Goal: Task Accomplishment & Management: Manage account settings

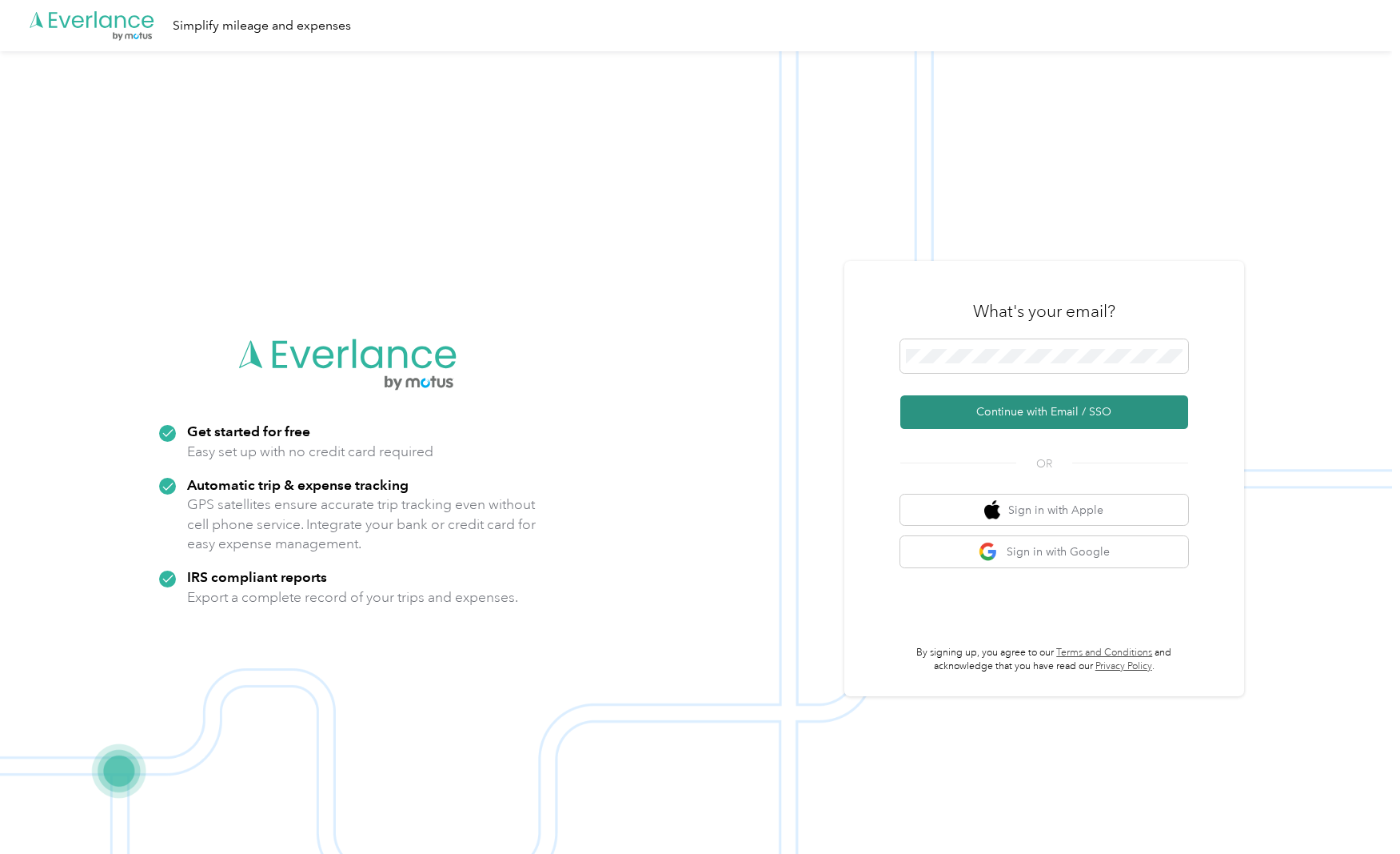
click at [1081, 408] on button "Continue with Email / SSO" at bounding box center [1044, 411] width 288 height 33
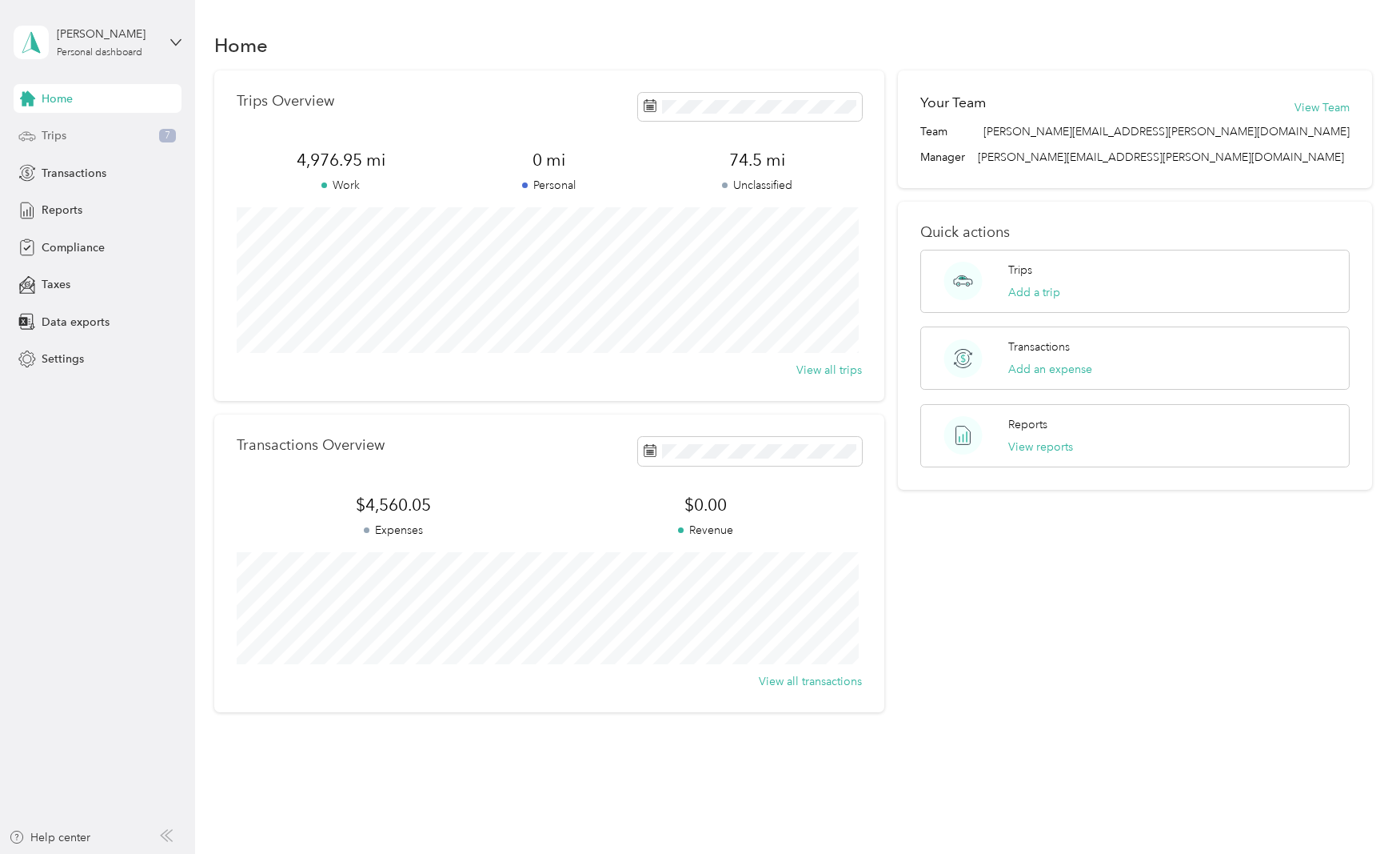
click at [57, 135] on span "Trips" at bounding box center [54, 135] width 25 height 17
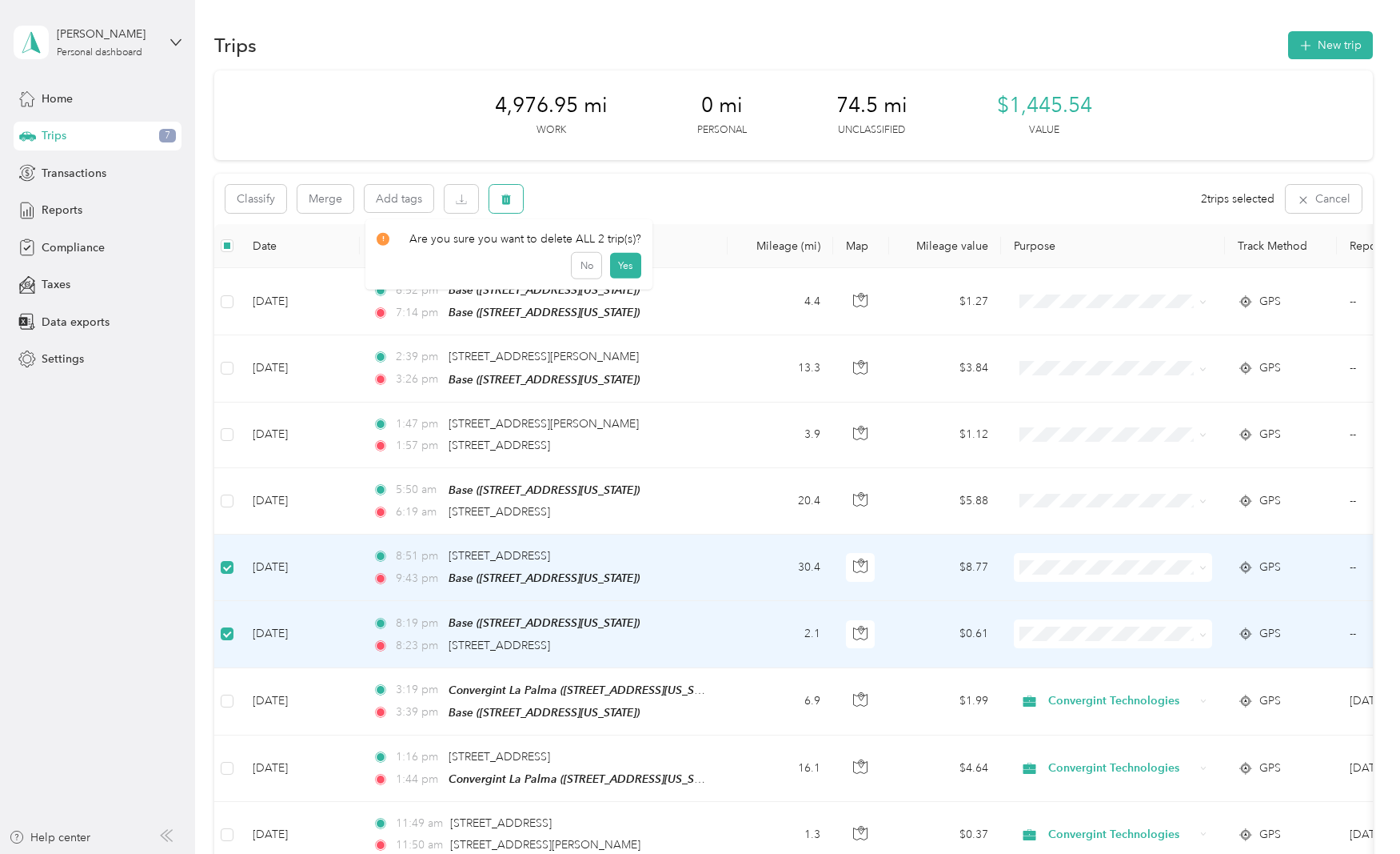
click at [503, 203] on icon "button" at bounding box center [506, 199] width 10 height 10
click at [622, 267] on button "Yes" at bounding box center [626, 265] width 31 height 26
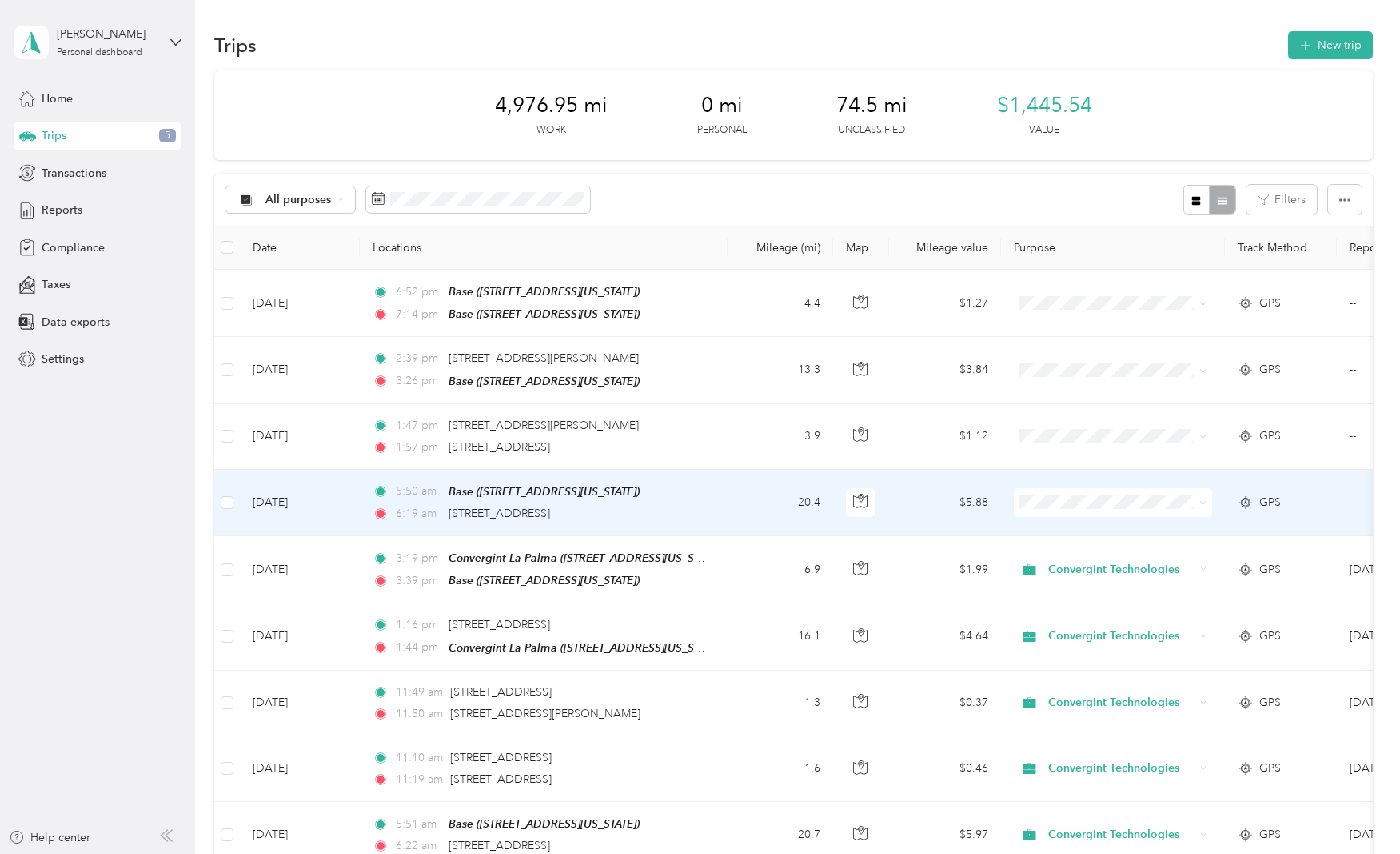
click at [1119, 526] on span "Convergint Technologies" at bounding box center [1127, 522] width 148 height 17
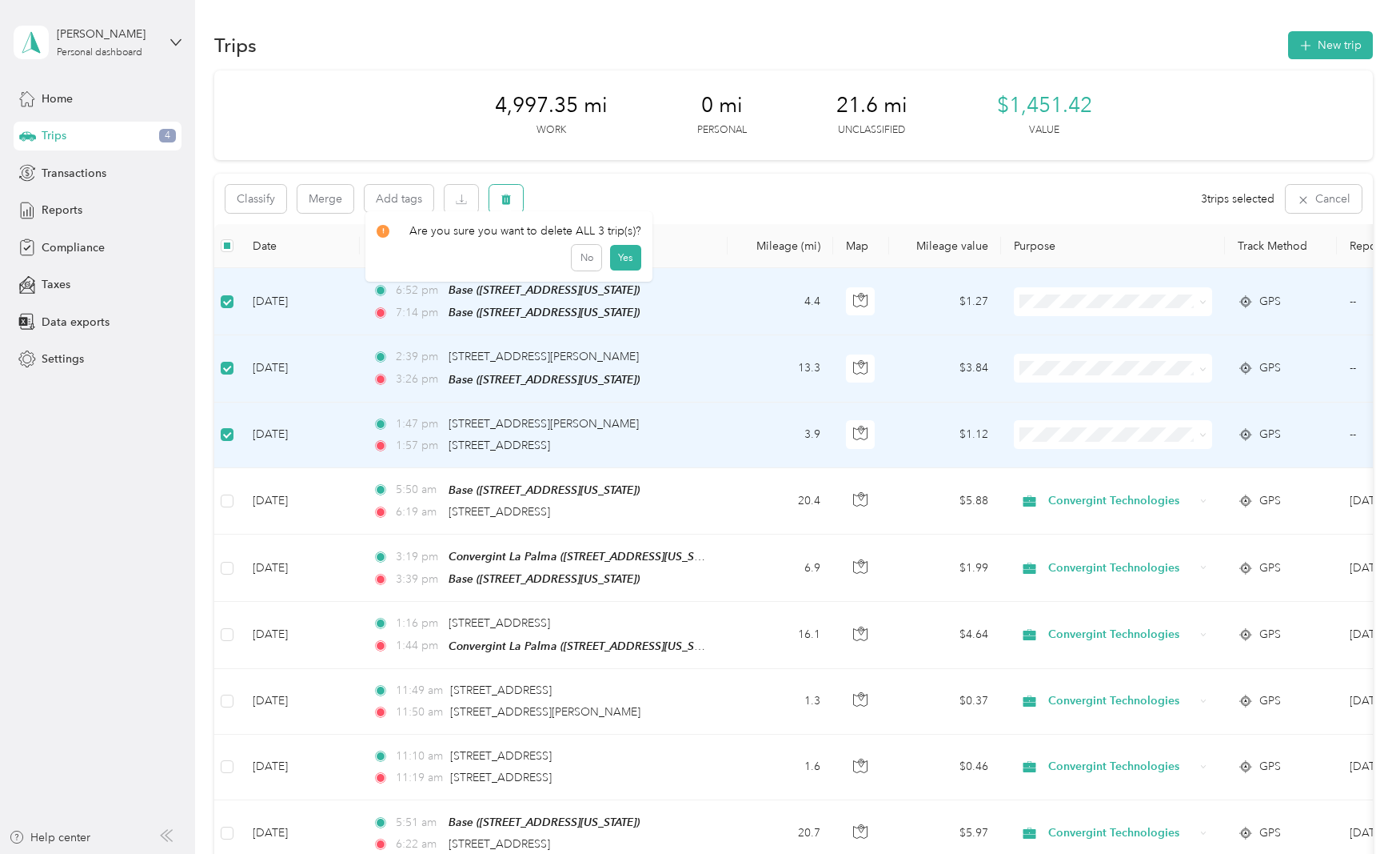
click at [515, 200] on button "button" at bounding box center [505, 198] width 33 height 28
click at [623, 265] on button "Yes" at bounding box center [626, 265] width 31 height 26
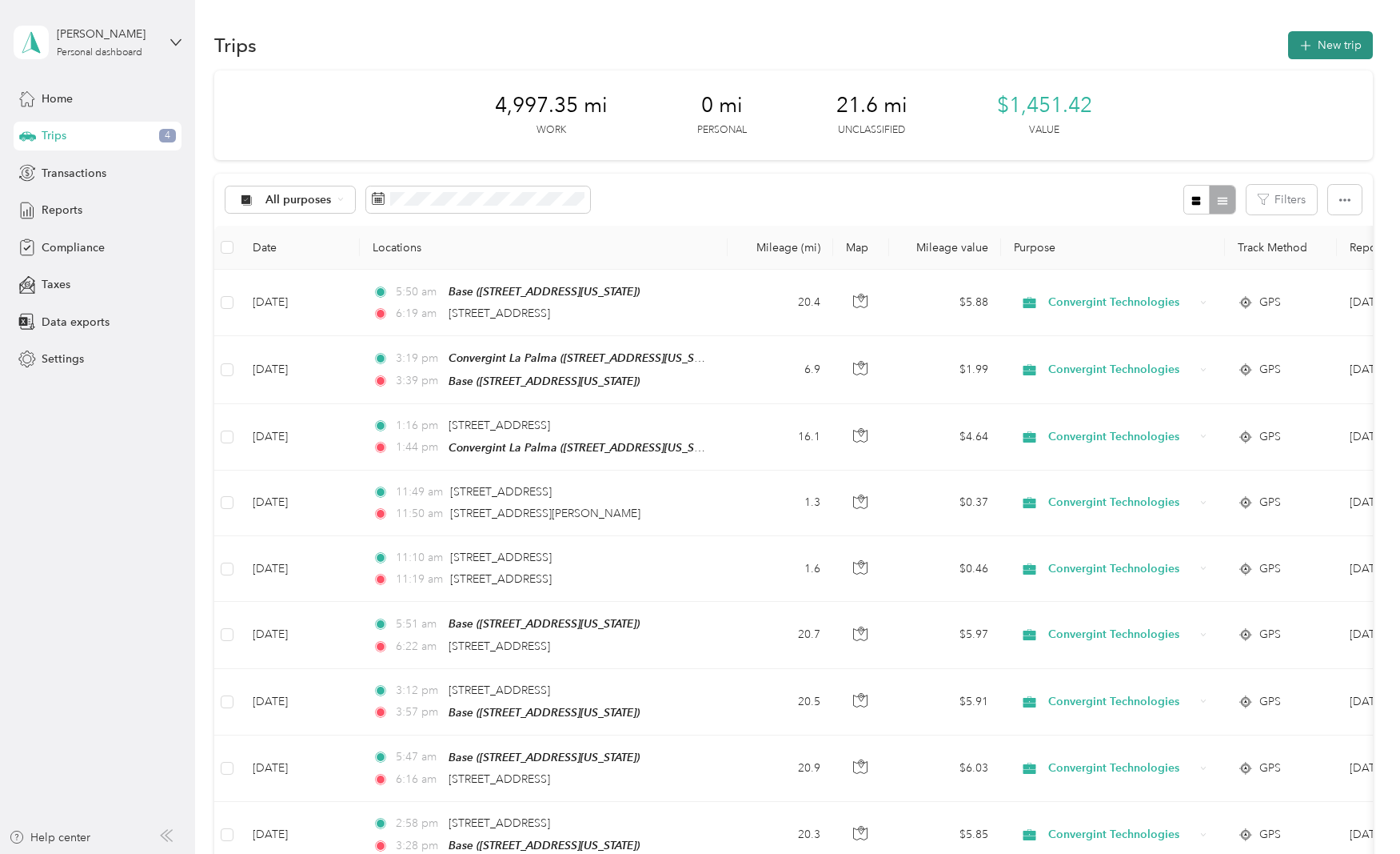
click at [1313, 42] on button "New trip" at bounding box center [1330, 45] width 85 height 28
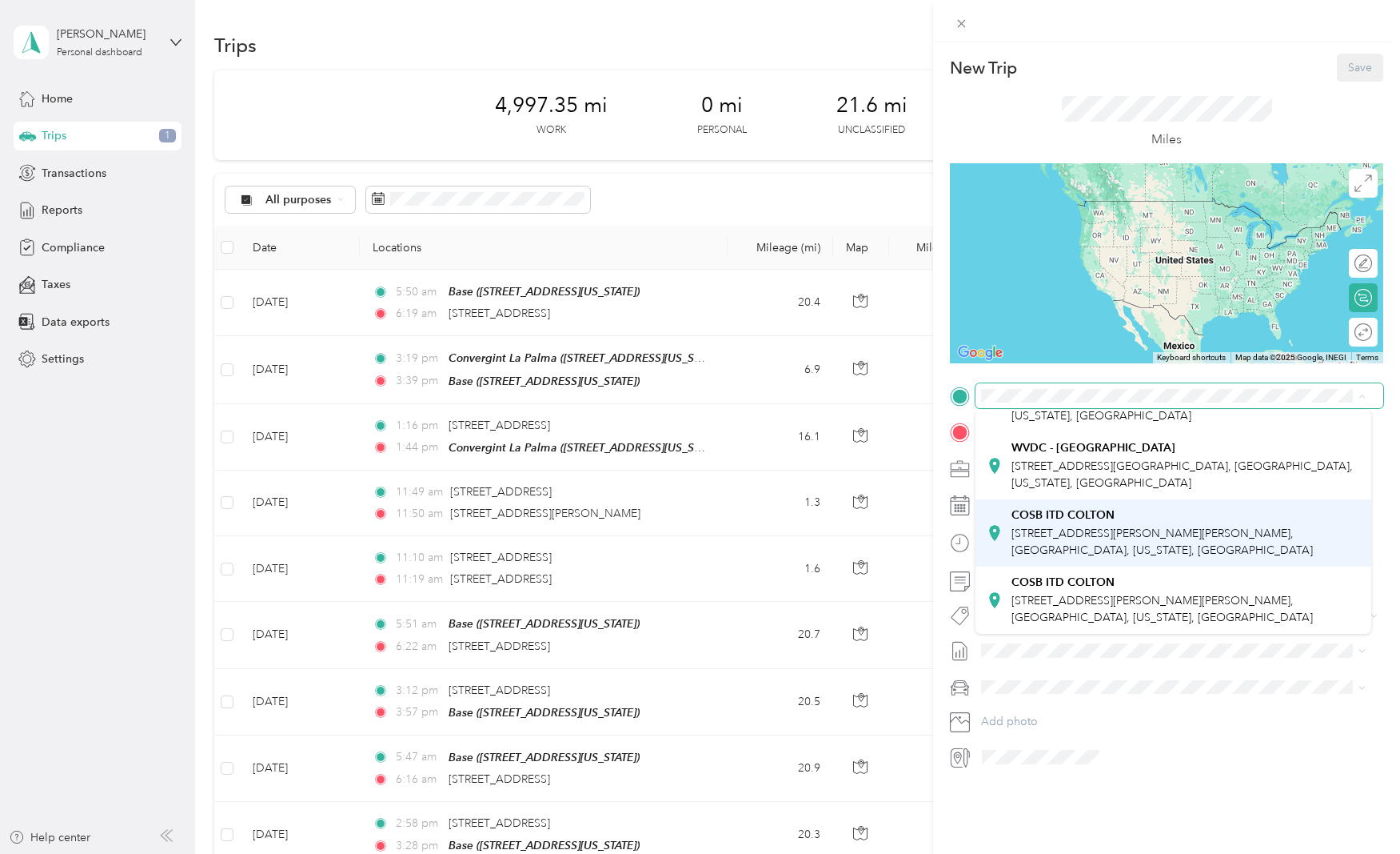
scroll to position [448, 0]
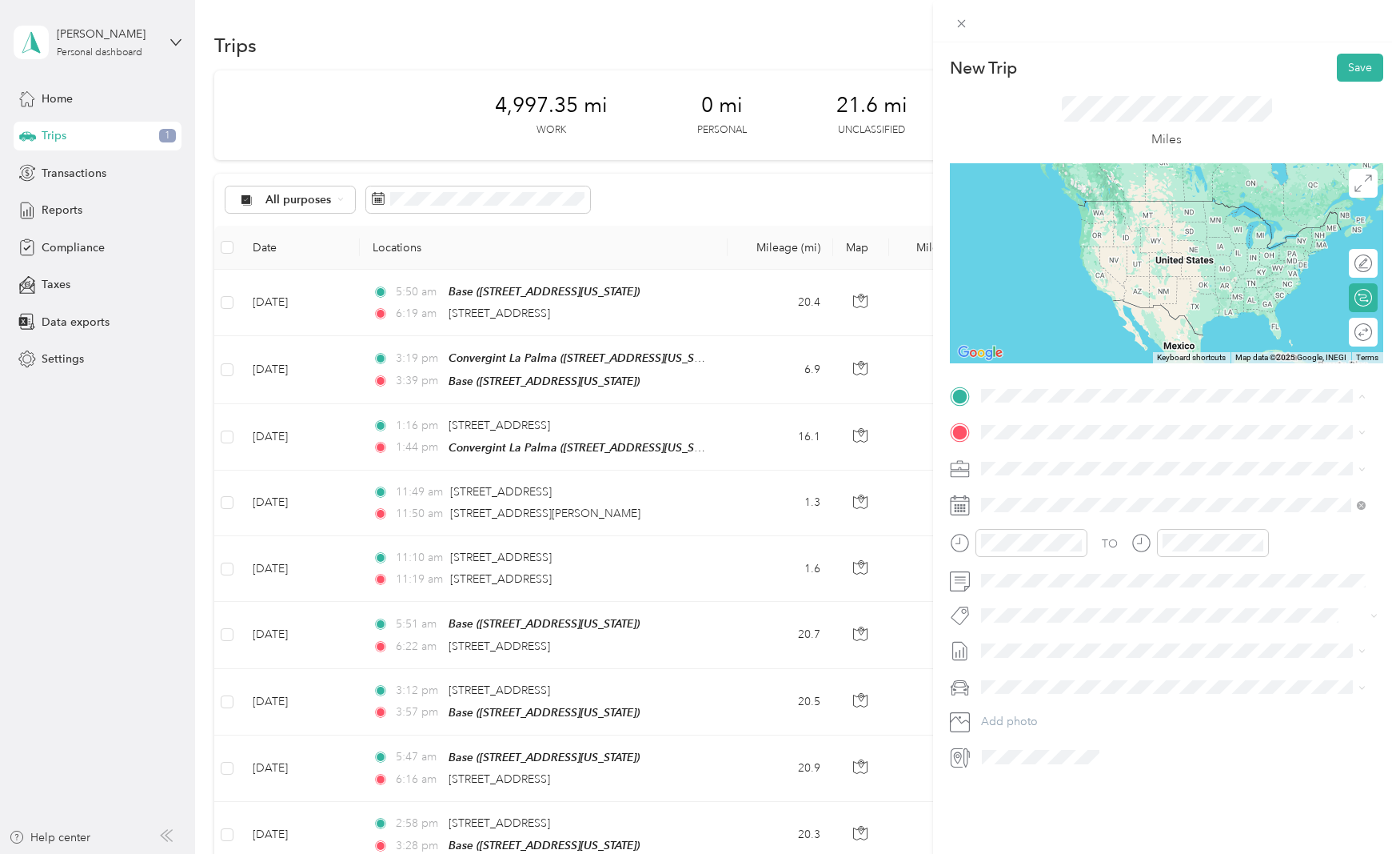
click at [1056, 455] on span "[STREET_ADDRESS][US_STATE]" at bounding box center [1092, 453] width 160 height 14
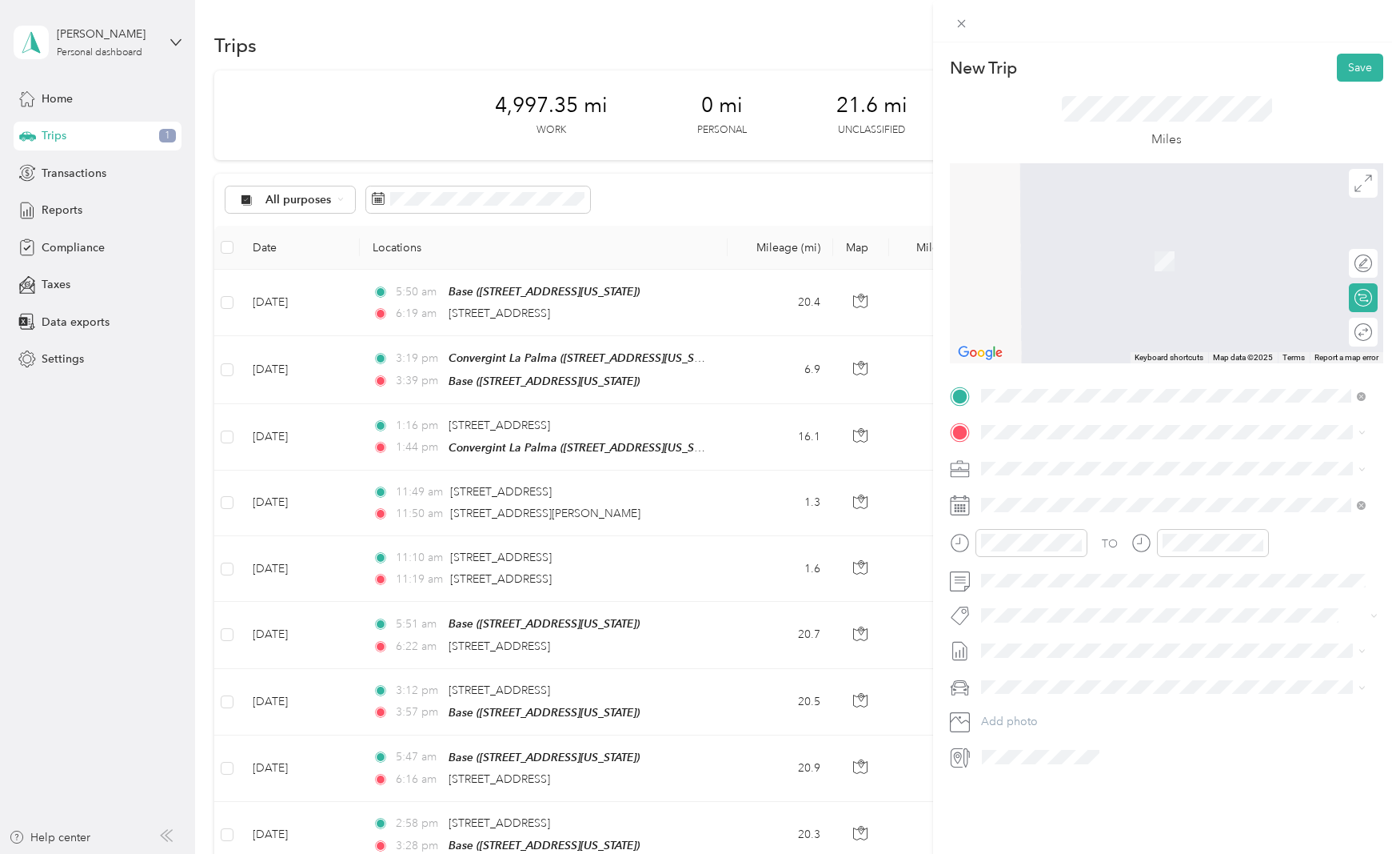
click at [1029, 503] on div "Base [STREET_ADDRESS][US_STATE]" at bounding box center [1092, 495] width 160 height 33
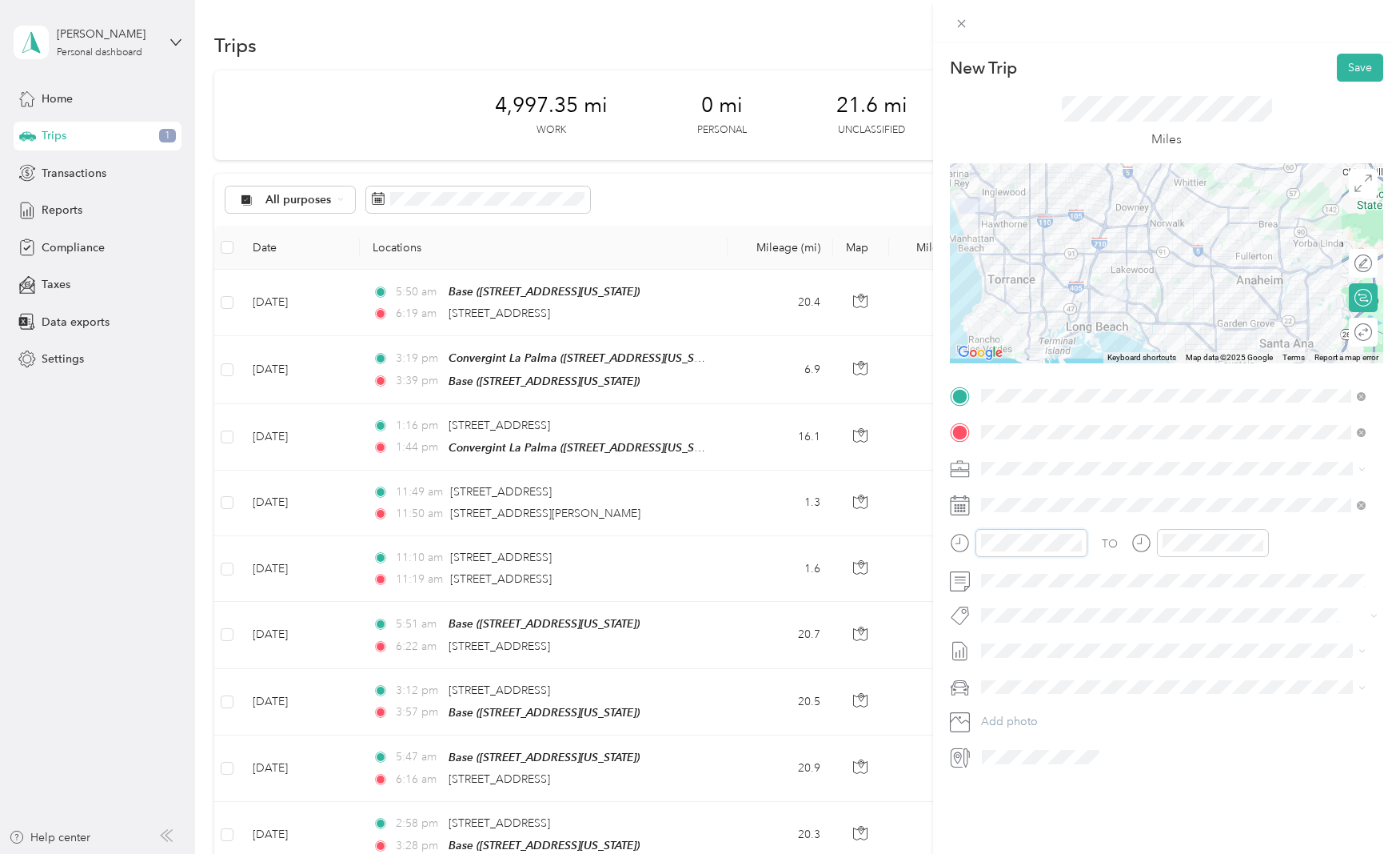
click at [964, 544] on div at bounding box center [1019, 542] width 137 height 28
click at [1176, 619] on div "02" at bounding box center [1180, 622] width 38 height 22
click at [1224, 623] on div "43" at bounding box center [1225, 625] width 38 height 22
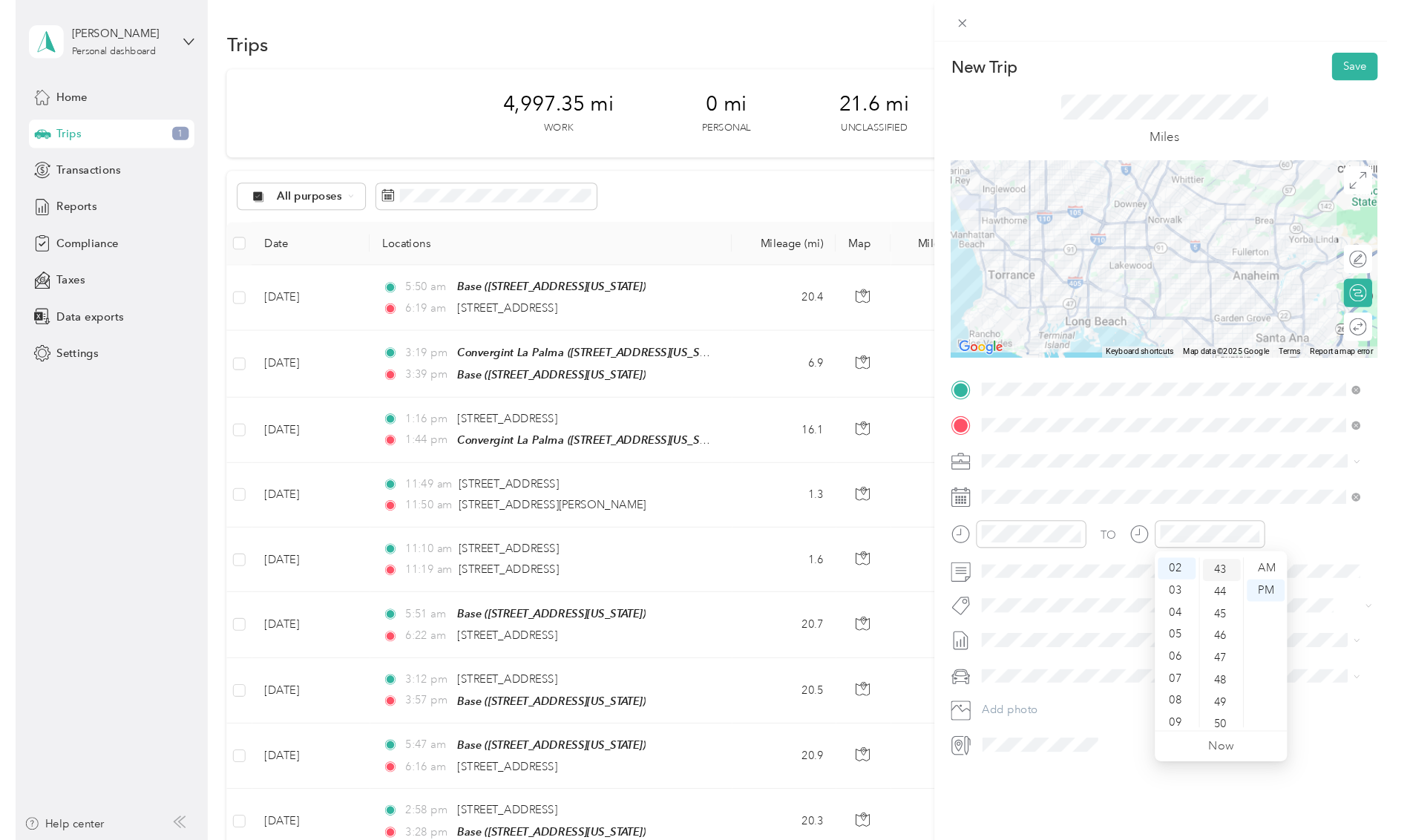
scroll to position [894, 0]
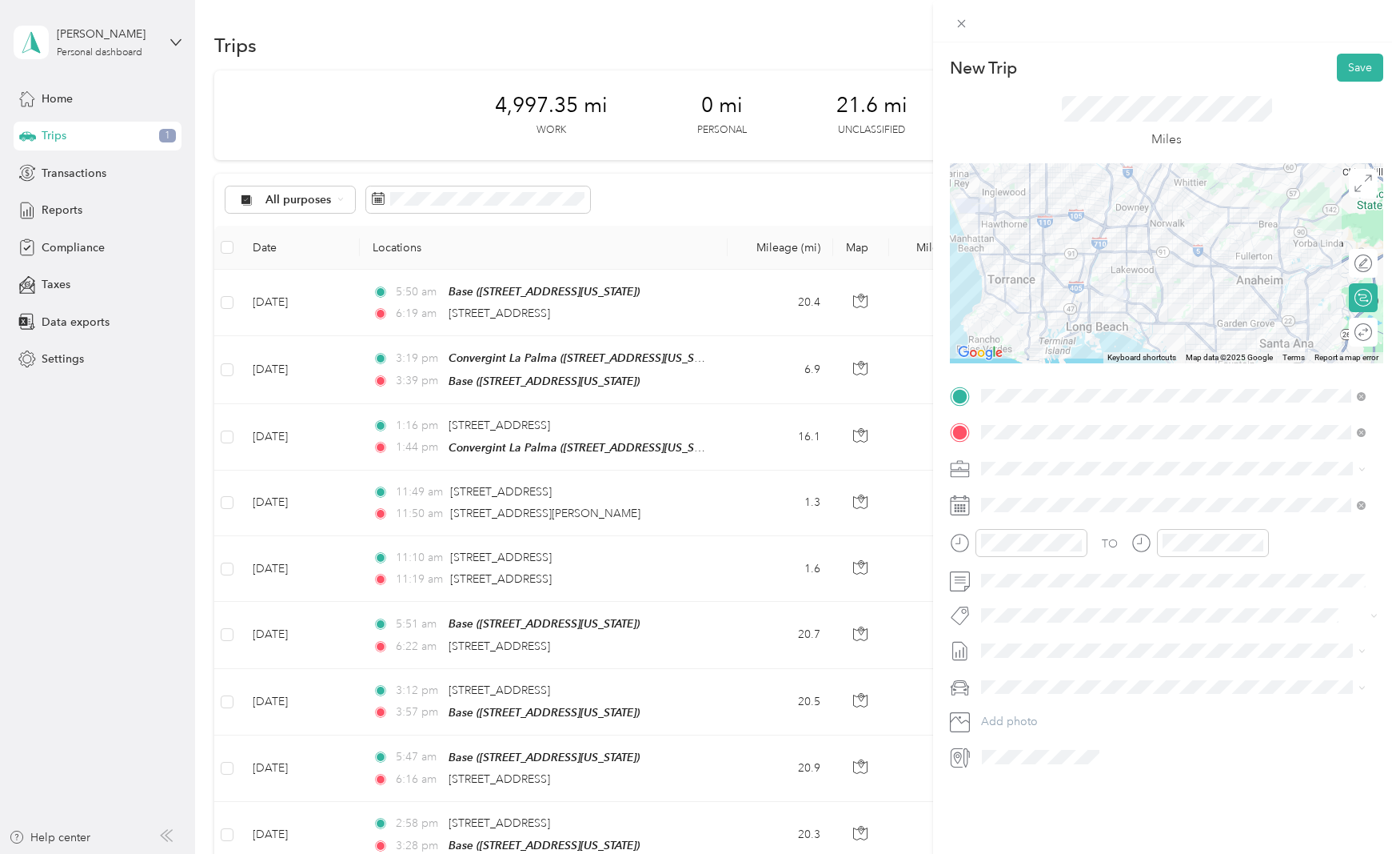
click at [1014, 823] on div "New Trip Save This trip cannot be edited because it is either under review, app…" at bounding box center [1167, 469] width 467 height 854
click at [1347, 65] on button "Save" at bounding box center [1360, 67] width 47 height 28
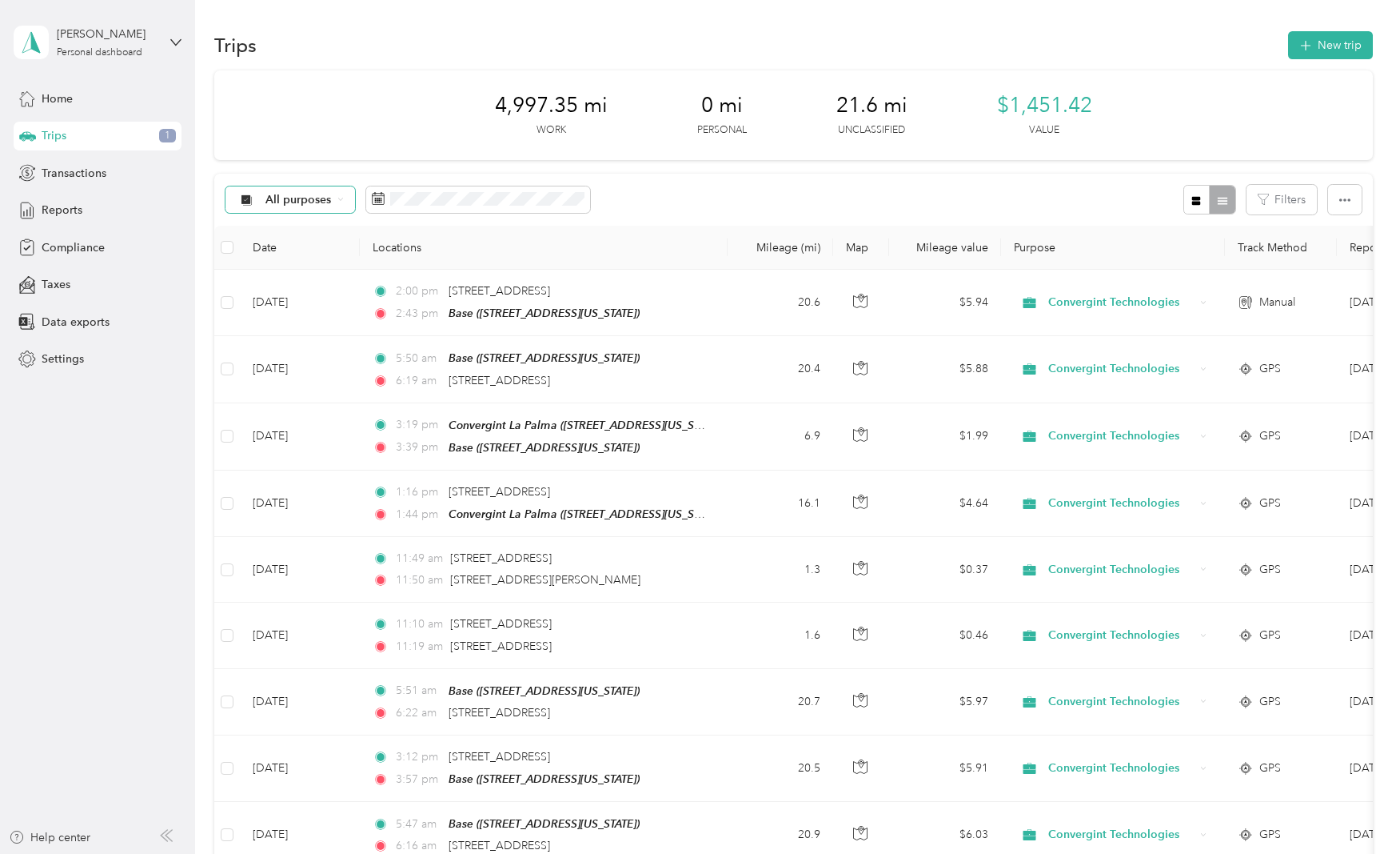
click at [340, 196] on icon at bounding box center [340, 198] width 7 height 7
click at [340, 48] on div "Trips New trip" at bounding box center [793, 44] width 1158 height 33
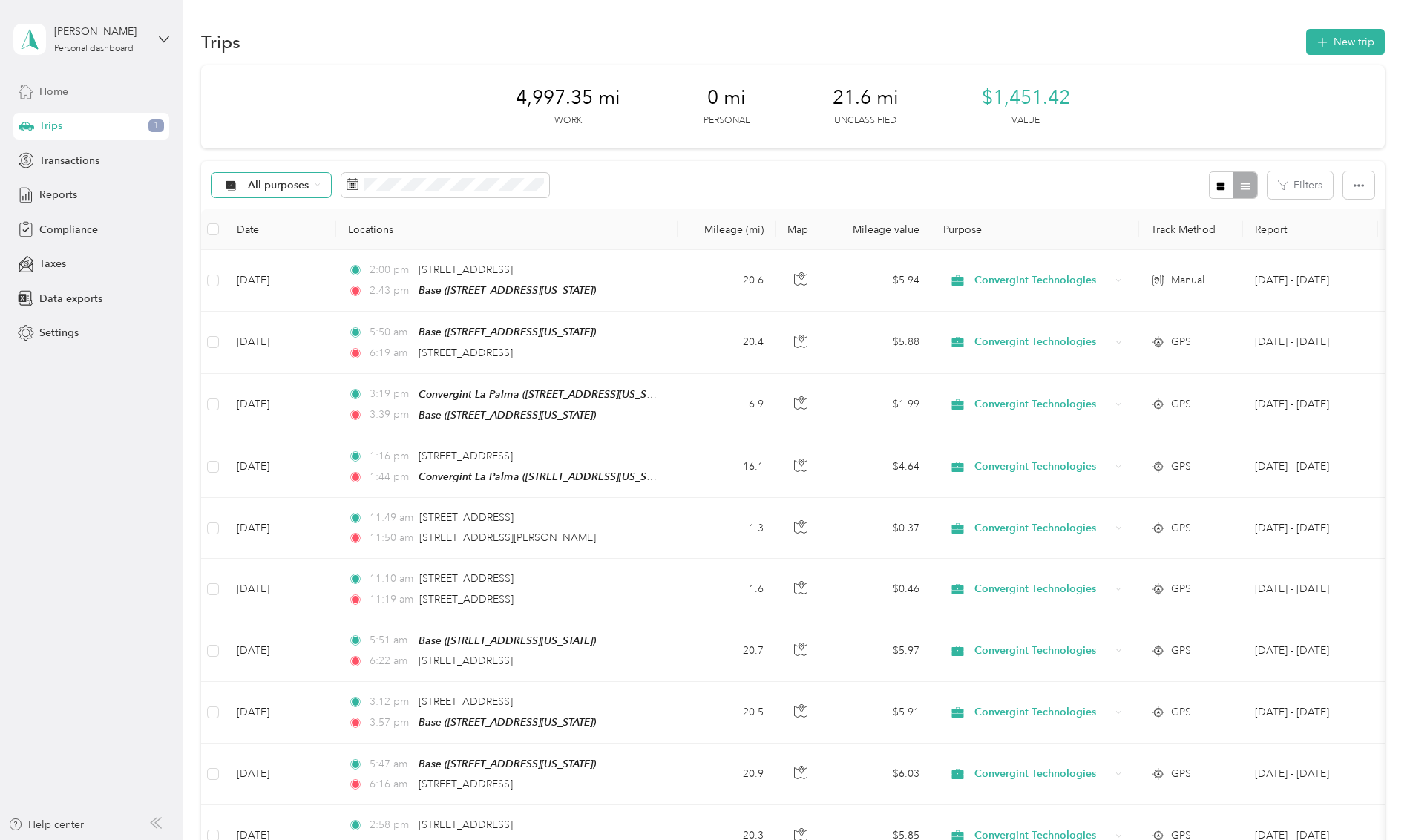
click at [54, 98] on span "Home" at bounding box center [53, 92] width 29 height 16
